Goal: Task Accomplishment & Management: Use online tool/utility

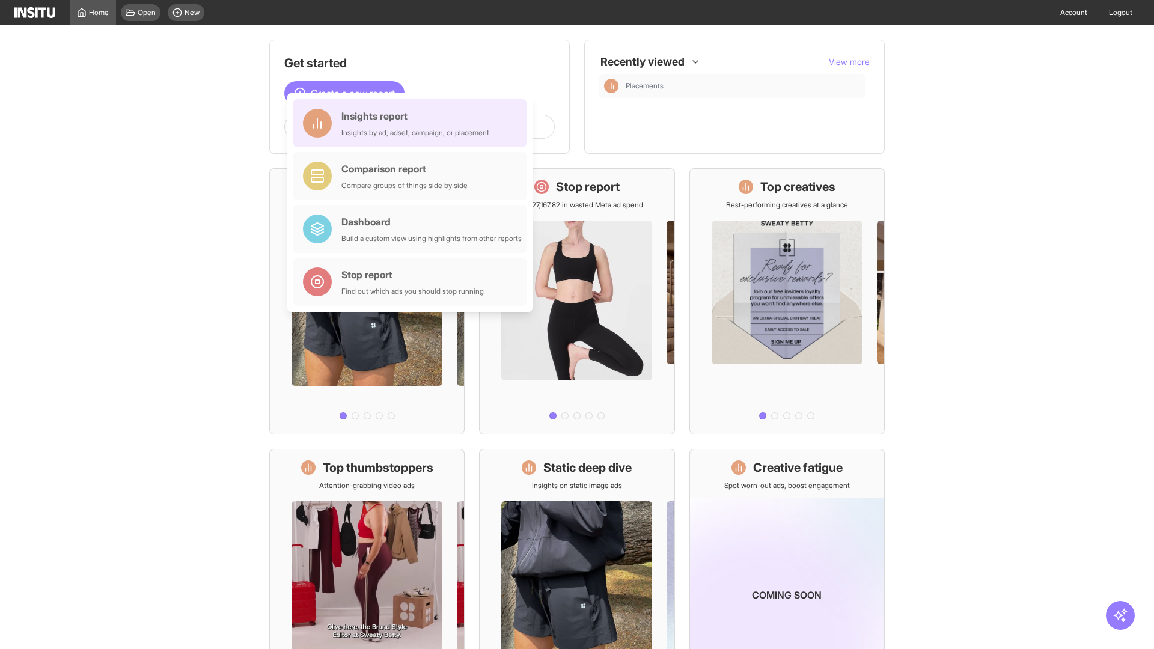
click at [413, 123] on div "Insights report Insights by ad, adset, campaign, or placement" at bounding box center [415, 123] width 148 height 29
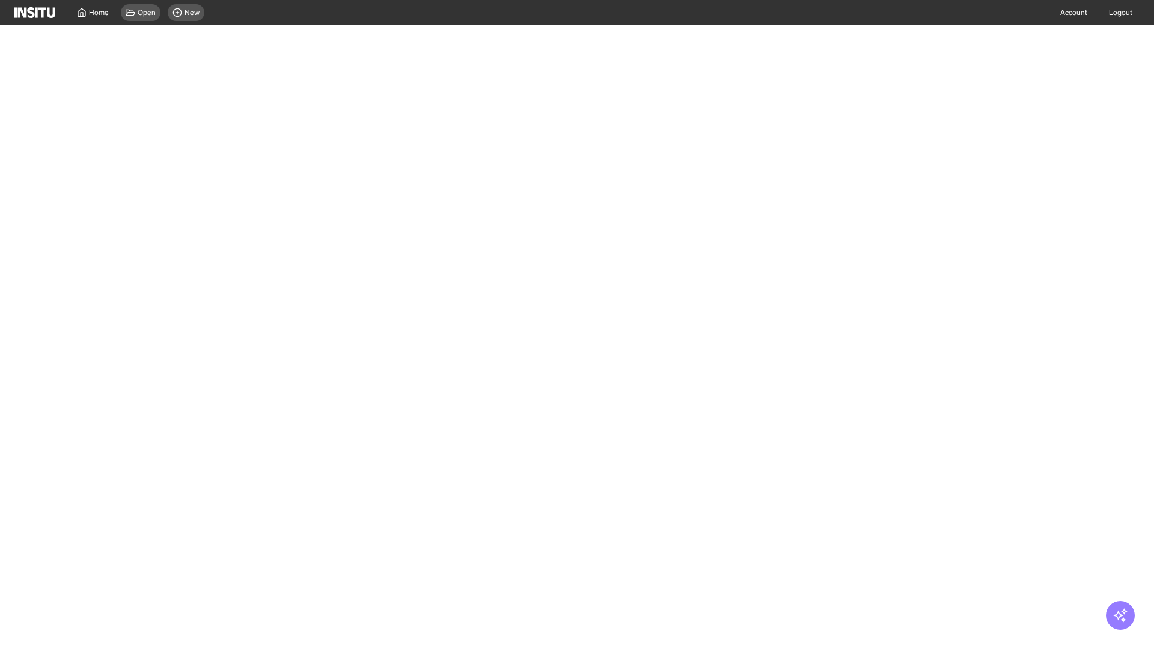
select select "**"
